Goal: Use online tool/utility: Utilize a website feature to perform a specific function

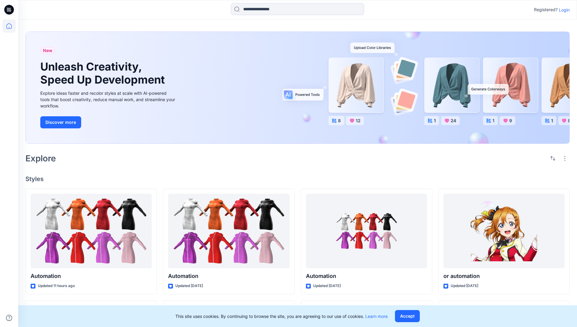
click at [562, 10] on p "Login" at bounding box center [563, 10] width 11 height 6
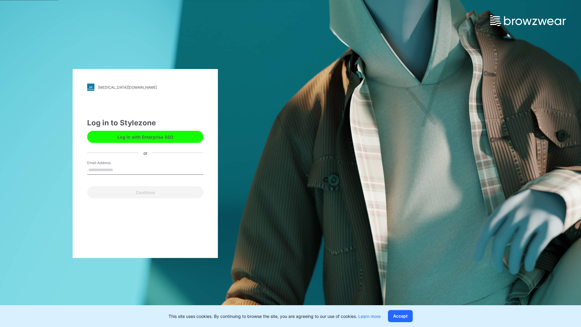
click at [120, 169] on input "Email Address" at bounding box center [145, 170] width 116 height 9
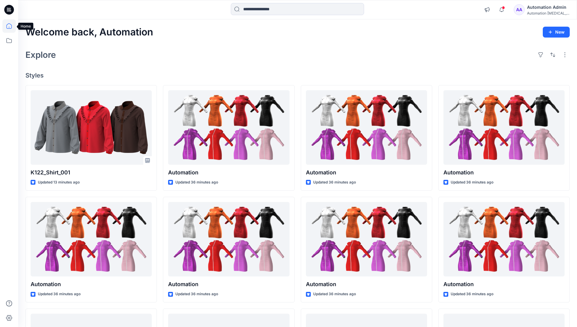
click at [12, 26] on icon at bounding box center [8, 25] width 5 height 5
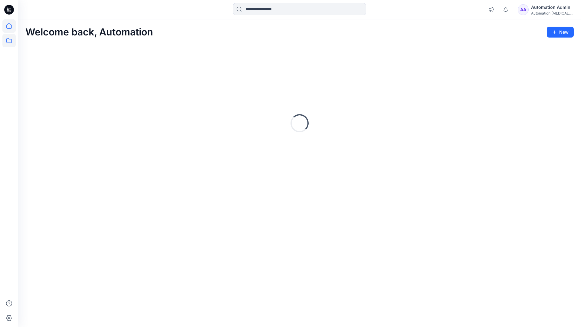
click at [8, 41] on icon at bounding box center [8, 40] width 13 height 13
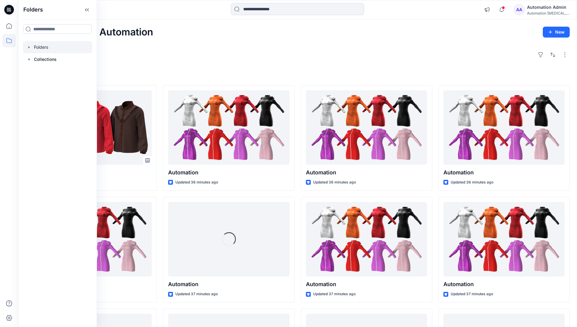
click at [43, 48] on div at bounding box center [57, 47] width 69 height 12
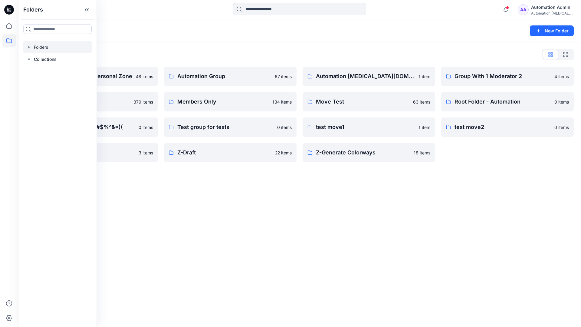
click at [238, 174] on div "Folders New Folder Folders List Automation Admin's Personal Zone 48 items membe…" at bounding box center [299, 172] width 563 height 307
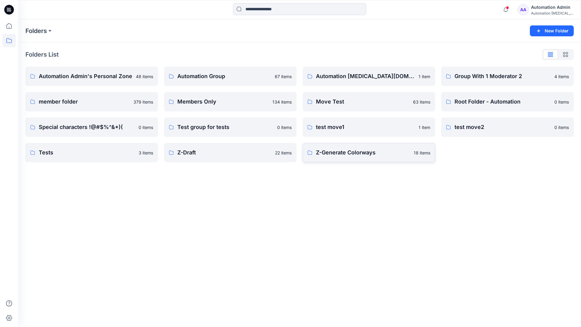
click at [341, 156] on p "Z-Generate Colorways" at bounding box center [363, 152] width 94 height 8
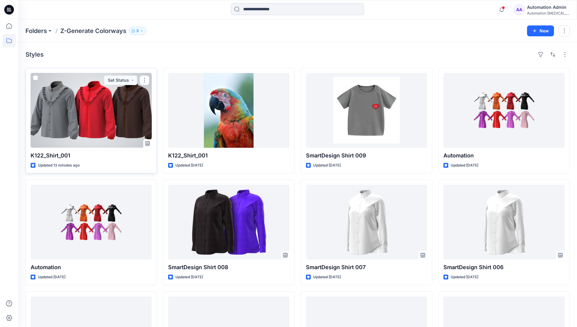
click at [35, 79] on span at bounding box center [35, 77] width 5 height 5
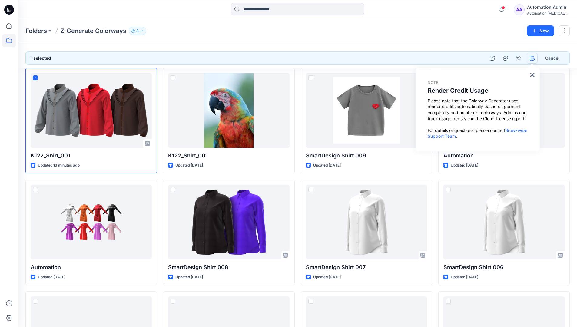
click at [530, 59] on icon "button" at bounding box center [531, 58] width 5 height 5
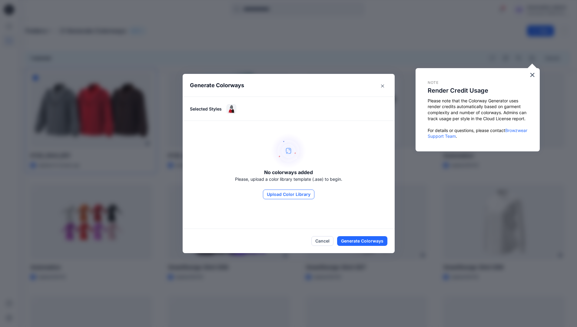
click at [298, 193] on button "Upload Color Library" at bounding box center [288, 194] width 51 height 10
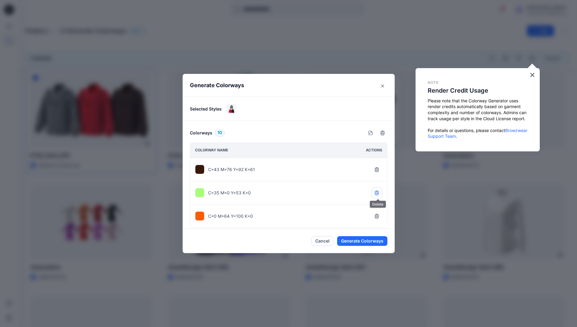
click at [377, 193] on icon "button" at bounding box center [376, 192] width 4 height 4
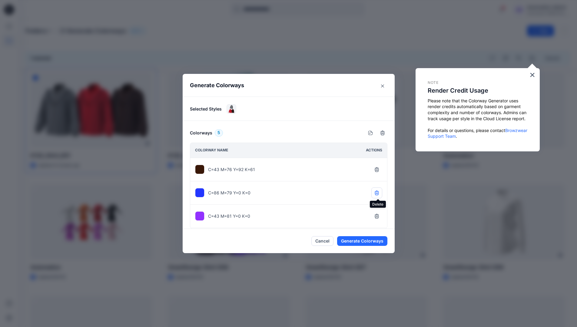
click at [377, 193] on icon "button" at bounding box center [376, 192] width 4 height 4
click at [377, 193] on icon "button" at bounding box center [376, 192] width 5 height 5
click at [362, 241] on button "Generate Colorways" at bounding box center [362, 241] width 50 height 10
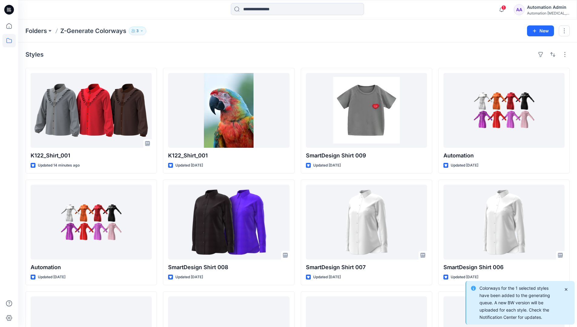
drag, startPoint x: 362, startPoint y: 241, endPoint x: 588, endPoint y: 316, distance: 238.4
click at [577, 316] on html "1 Notifications Colorways for the 1 selected style cannot be generated. Please …" at bounding box center [288, 213] width 577 height 426
click at [566, 290] on icon "Notifications-bottom-right" at bounding box center [565, 289] width 5 height 5
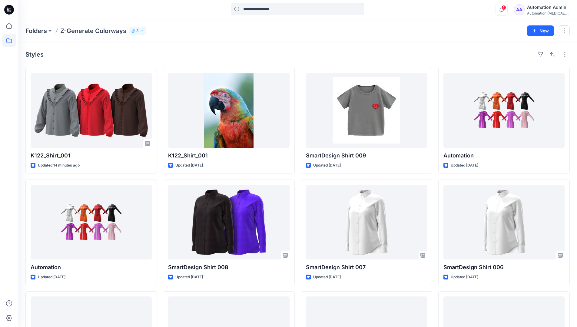
click at [503, 10] on icon "button" at bounding box center [501, 10] width 4 height 4
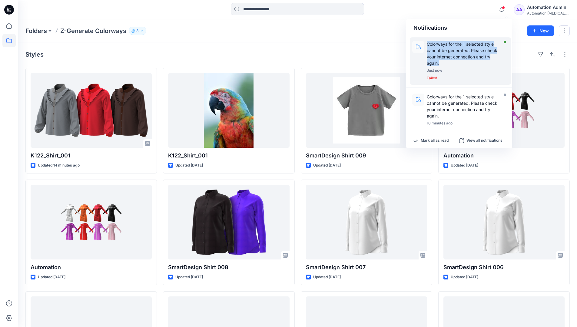
drag, startPoint x: 507, startPoint y: 10, endPoint x: 476, endPoint y: 61, distance: 60.3
click at [476, 61] on p "Colorways for the 1 selected style cannot be generated. Please check your inter…" at bounding box center [463, 53] width 75 height 25
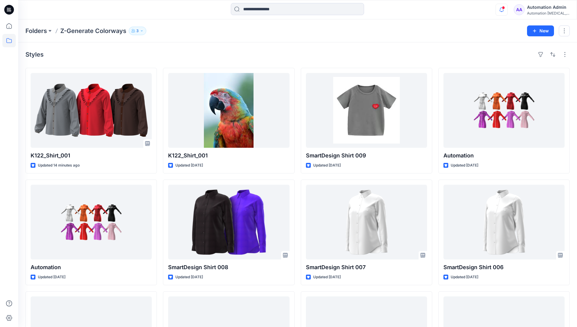
click at [505, 11] on icon "button" at bounding box center [501, 10] width 12 height 12
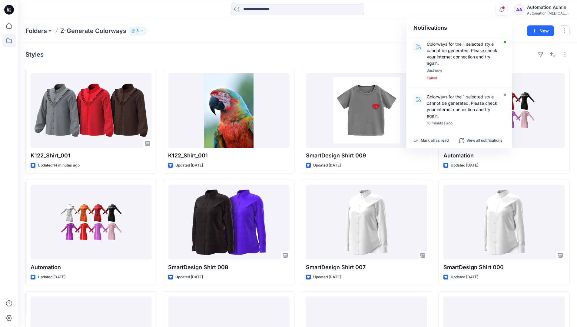
click at [359, 9] on input at bounding box center [297, 9] width 133 height 12
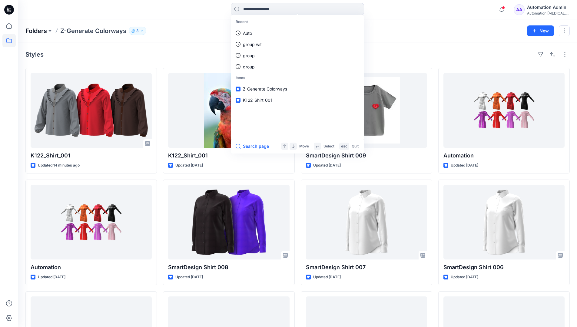
click at [40, 29] on p "Folders" at bounding box center [35, 31] width 21 height 8
